Goal: Task Accomplishment & Management: Manage account settings

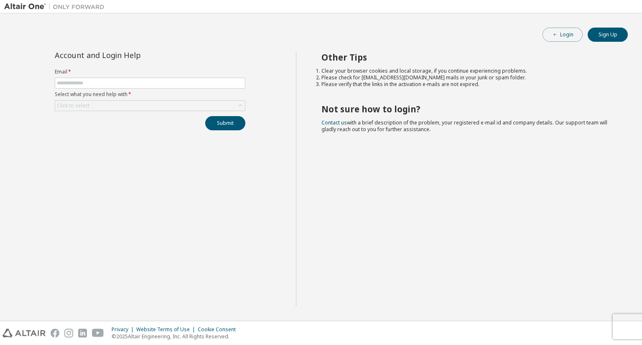
click at [559, 39] on button "Login" at bounding box center [563, 35] width 40 height 14
click at [148, 83] on input "text" at bounding box center [150, 83] width 186 height 7
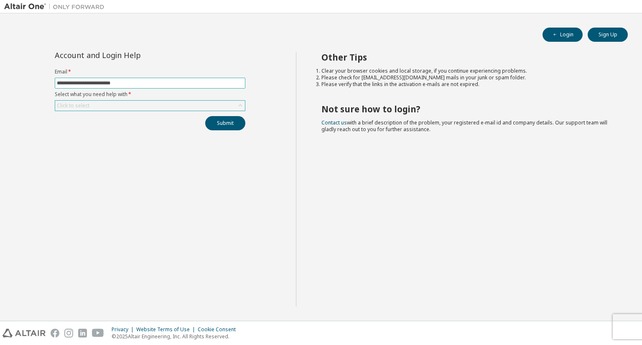
type input "**********"
click at [205, 116] on button "Submit" at bounding box center [225, 123] width 40 height 14
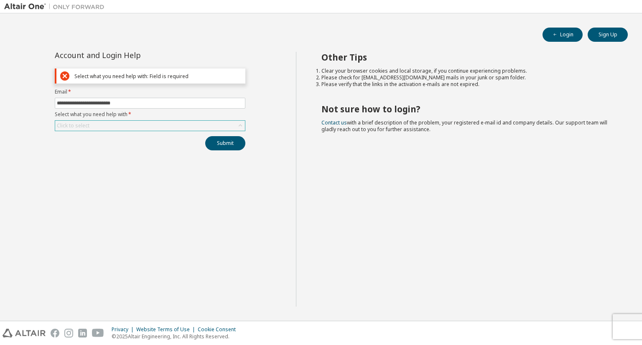
click at [241, 124] on icon at bounding box center [240, 126] width 8 height 8
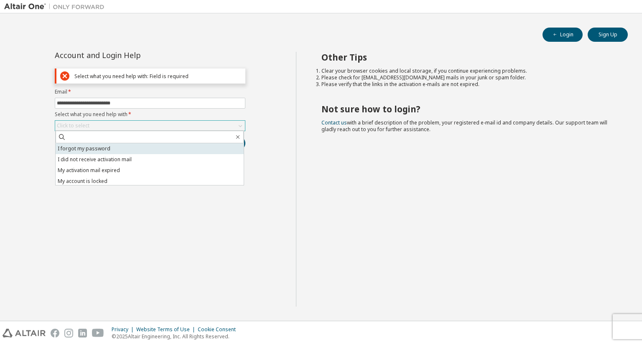
click at [124, 151] on li "I forgot my password" at bounding box center [150, 148] width 188 height 11
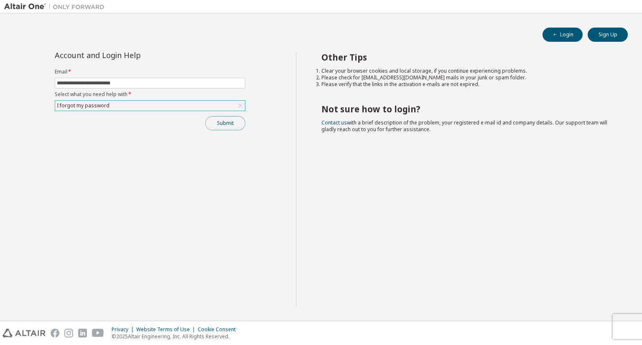
click at [233, 122] on button "Submit" at bounding box center [225, 123] width 40 height 14
click at [230, 122] on button "Submit" at bounding box center [225, 123] width 40 height 14
